Goal: Find specific page/section: Find specific page/section

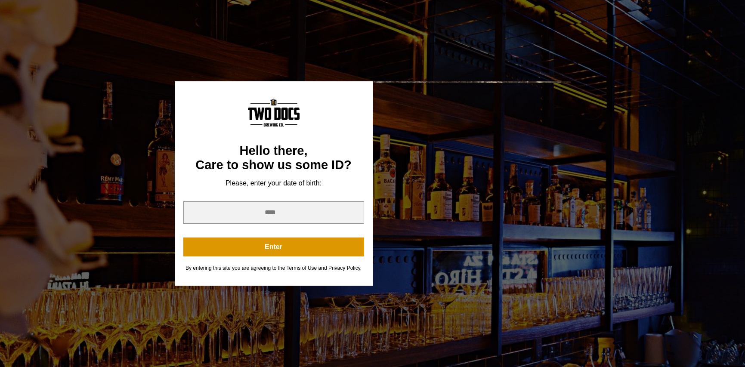
scroll to position [129, 0]
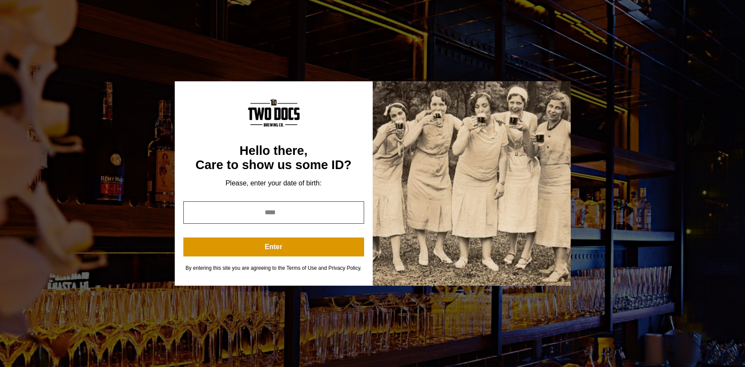
click at [292, 218] on input "year" at bounding box center [273, 212] width 181 height 22
type input "*"
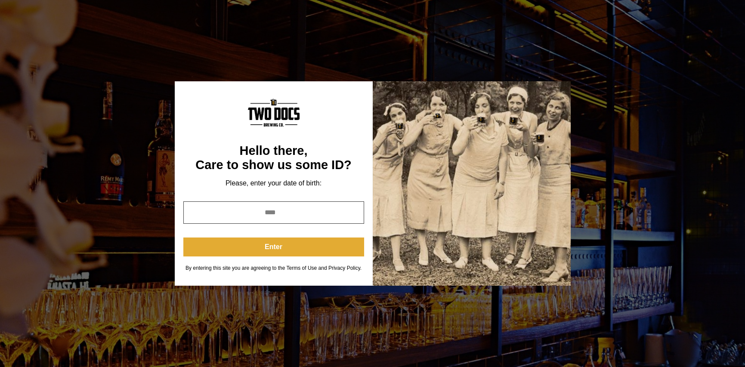
type input "****"
click at [280, 238] on button "Enter" at bounding box center [273, 246] width 181 height 19
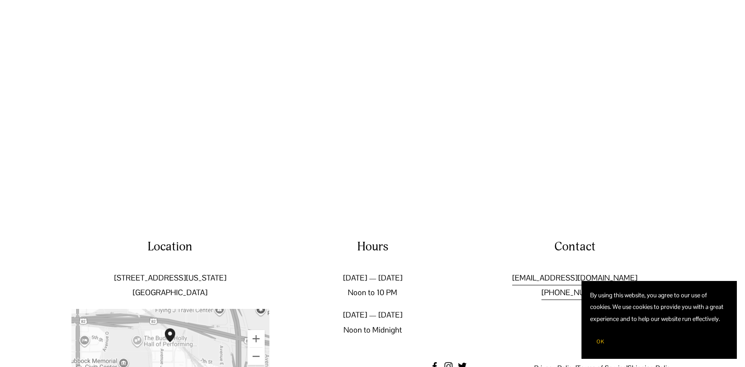
scroll to position [1411, 0]
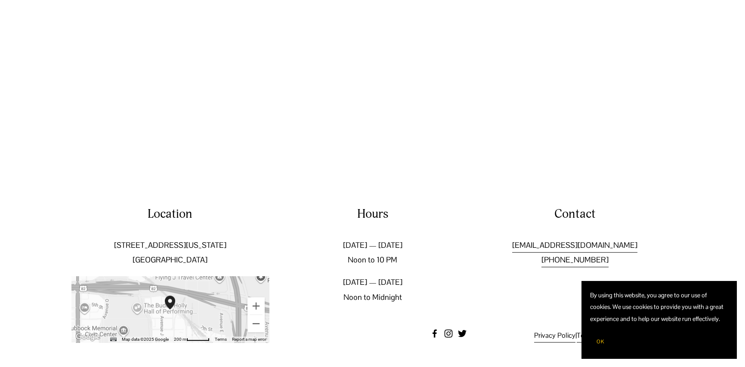
click at [601, 342] on span "OK" at bounding box center [600, 341] width 8 height 7
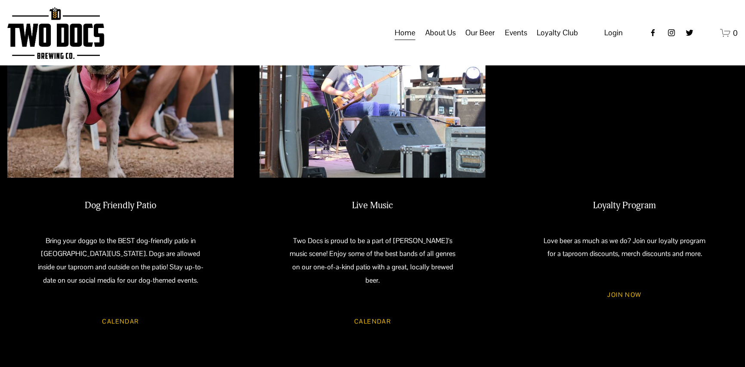
scroll to position [680, 0]
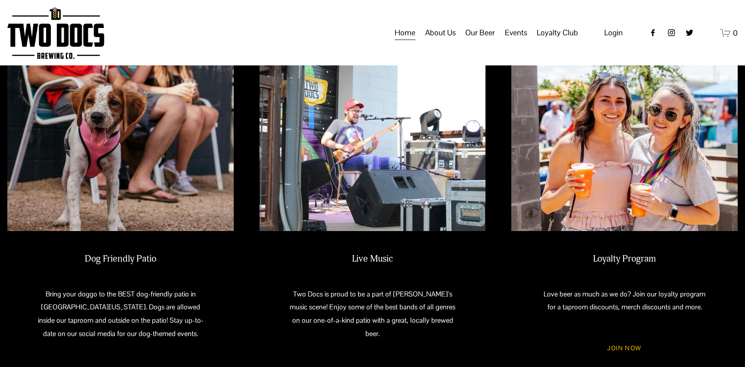
click at [487, 40] on span "Our Beer" at bounding box center [480, 32] width 30 height 15
click at [0, 0] on span "Taproom Menu" at bounding box center [0, 0] width 0 height 0
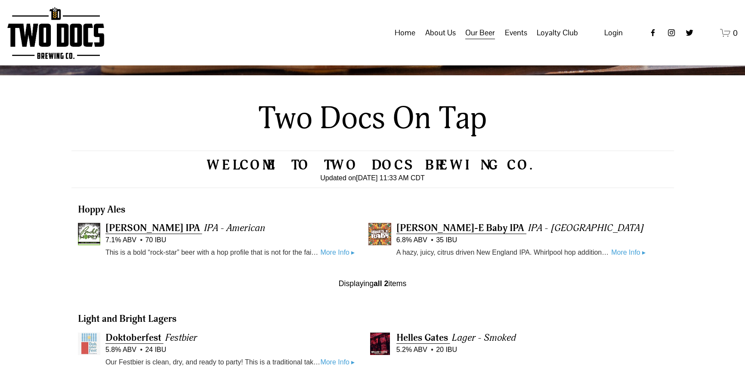
scroll to position [153, 0]
